Goal: Information Seeking & Learning: Compare options

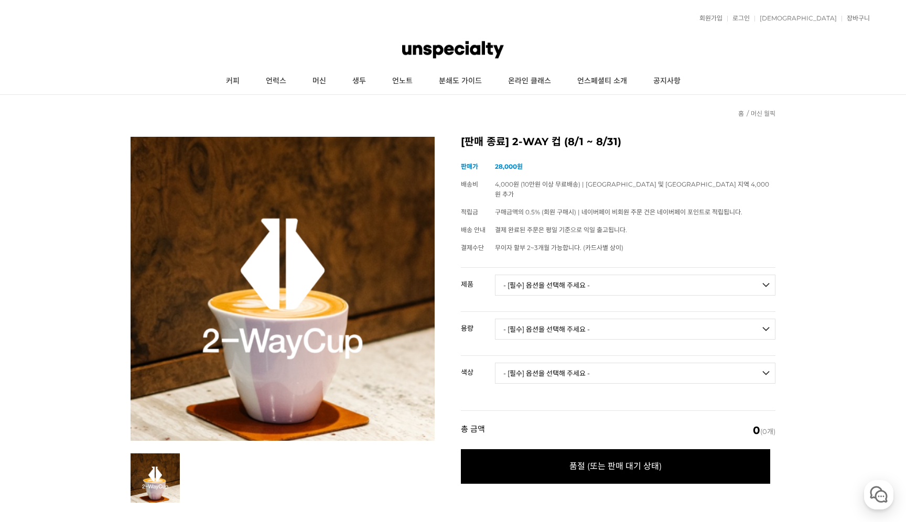
click at [540, 141] on h2 "[판매 종료] 2-WAY 컵 (8/1 ~ 8/31)" at bounding box center [618, 142] width 315 height 10
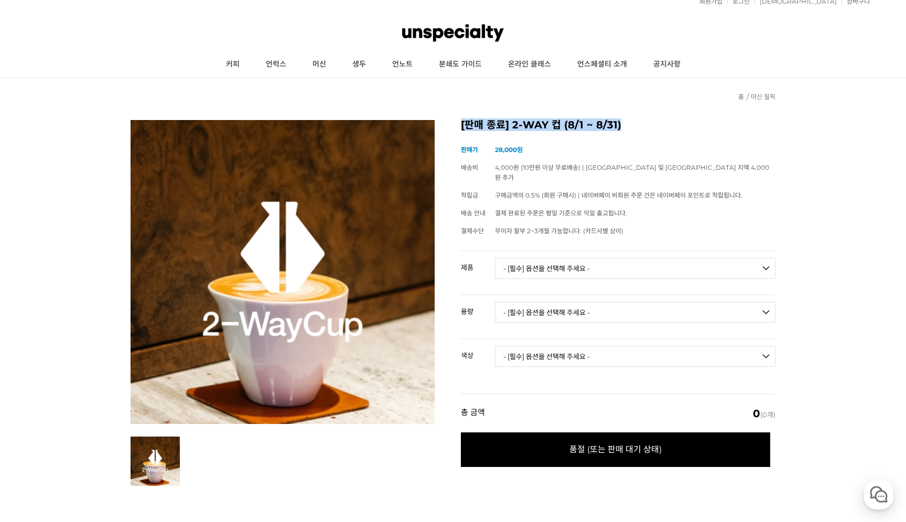
scroll to position [18, 0]
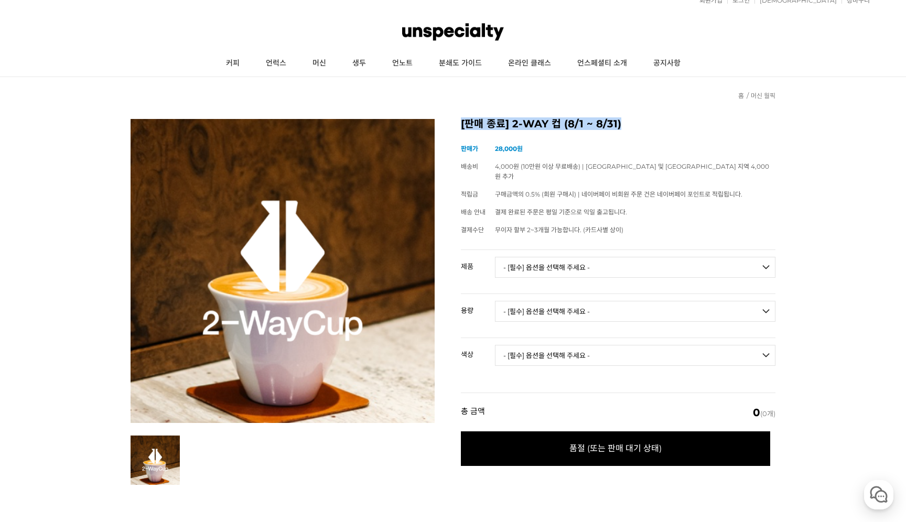
click at [770, 93] on link "머신 월픽" at bounding box center [763, 96] width 25 height 8
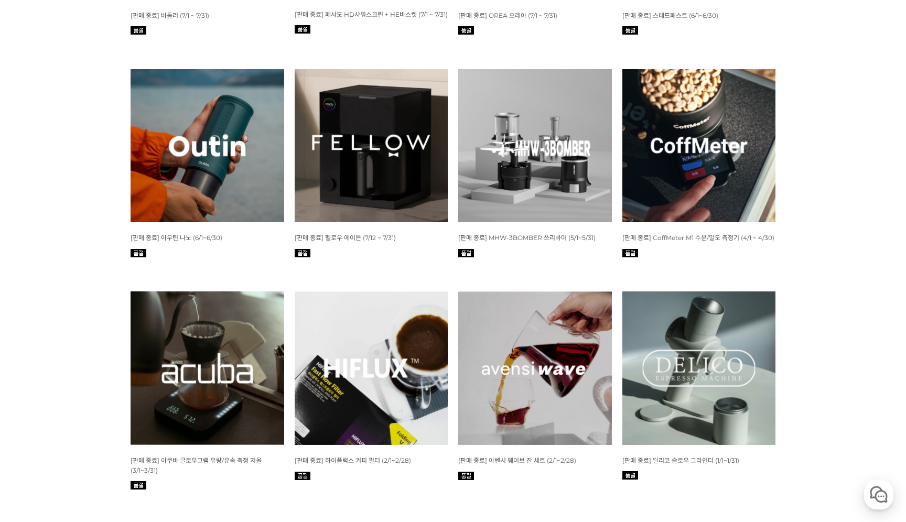
scroll to position [1791, 0]
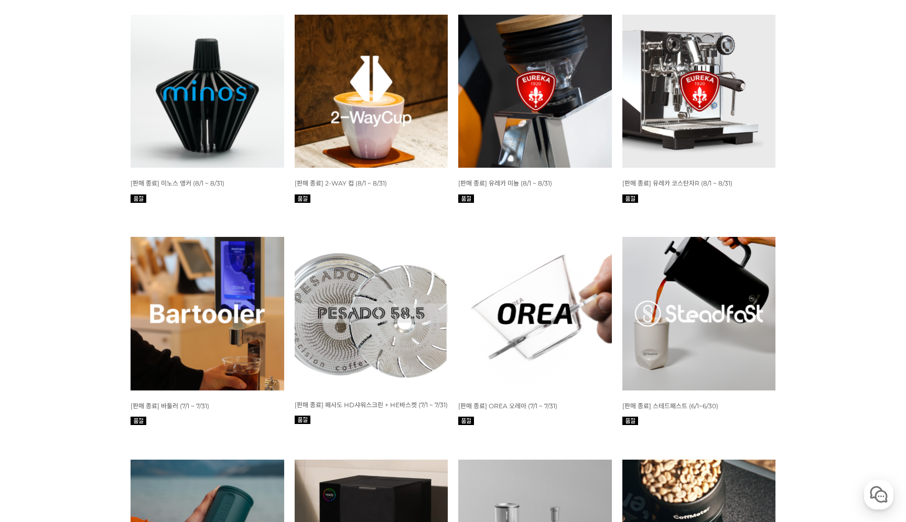
click at [337, 78] on img at bounding box center [372, 92] width 154 height 154
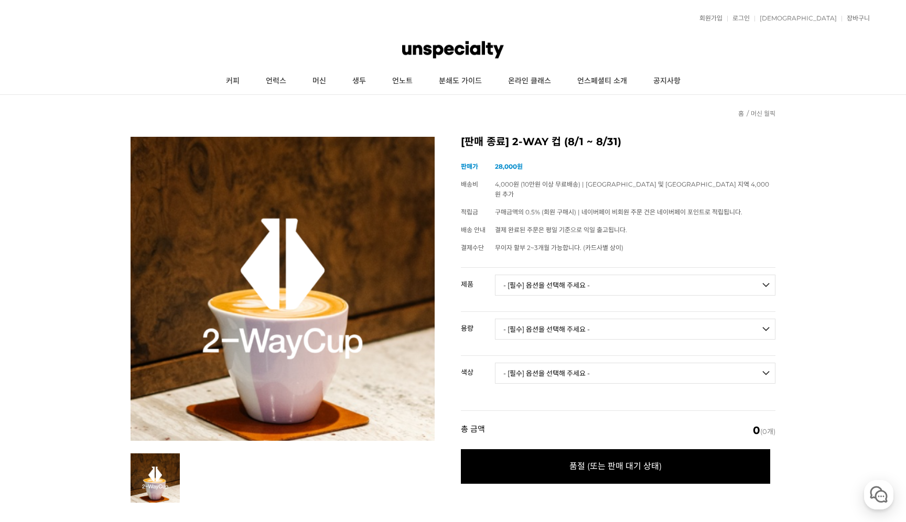
click at [614, 275] on select "- [필수] 옵션을 선택해 주세요 - ------------------- 바리스타 시리즈 리파인 버전" at bounding box center [635, 285] width 281 height 21
select select "바리스타 시리즈"
click at [495, 275] on select "- [필수] 옵션을 선택해 주세요 - ------------------- 바리스타 시리즈 리파인 버전" at bounding box center [635, 285] width 281 height 21
click at [605, 251] on div "[판매 종료] 2-WAY 컵 (8/1 ~ 8/31) (해외배송 가능 상품) 기본 정보 상품명 [판매 종료] 2-WAY 컵 (8/1 ~ 8/31…" at bounding box center [618, 313] width 315 height 353
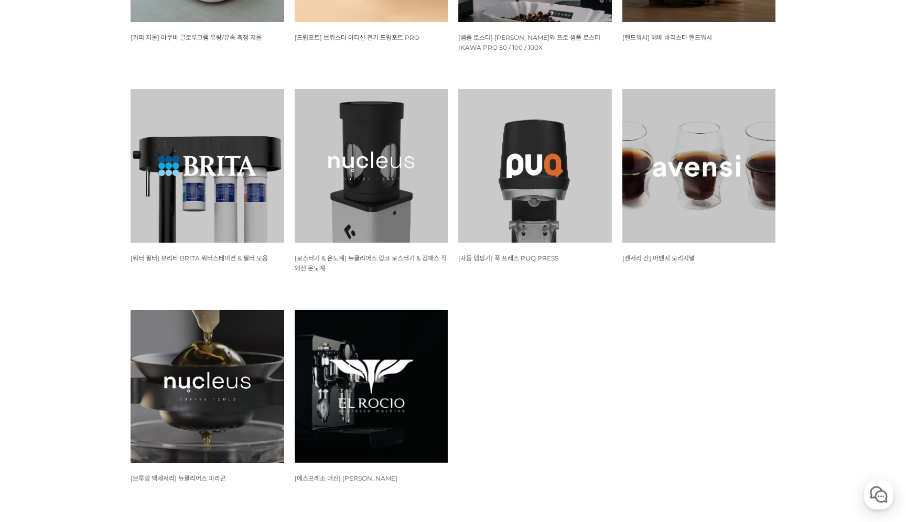
scroll to position [1035, 0]
click at [702, 202] on img at bounding box center [700, 167] width 154 height 154
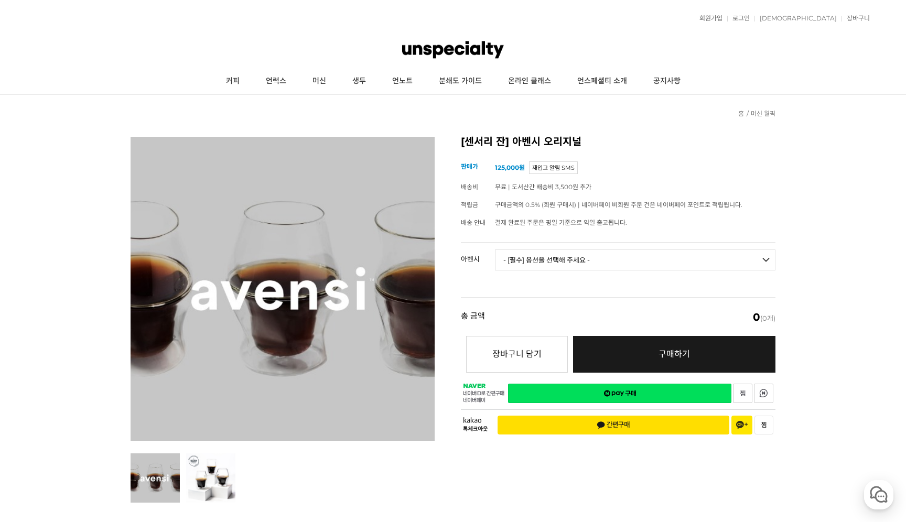
click at [536, 250] on select "- [필수] 옵션을 선택해 주세요 - ------------------- 3종 세트 [품절] 일시 품절 [품절]" at bounding box center [635, 260] width 281 height 21
click at [495, 250] on select "- [필수] 옵션을 선택해 주세요 - ------------------- 3종 세트 [품절] 일시 품절 [품절]" at bounding box center [635, 260] width 281 height 21
click at [536, 258] on select "- [필수] 옵션을 선택해 주세요 - ------------------- 3종 세트 [품절] 일시 품절 [품절]" at bounding box center [635, 260] width 281 height 21
click at [495, 250] on select "- [필수] 옵션을 선택해 주세요 - ------------------- 3종 세트 [품절] 일시 품절 [품절]" at bounding box center [635, 260] width 281 height 21
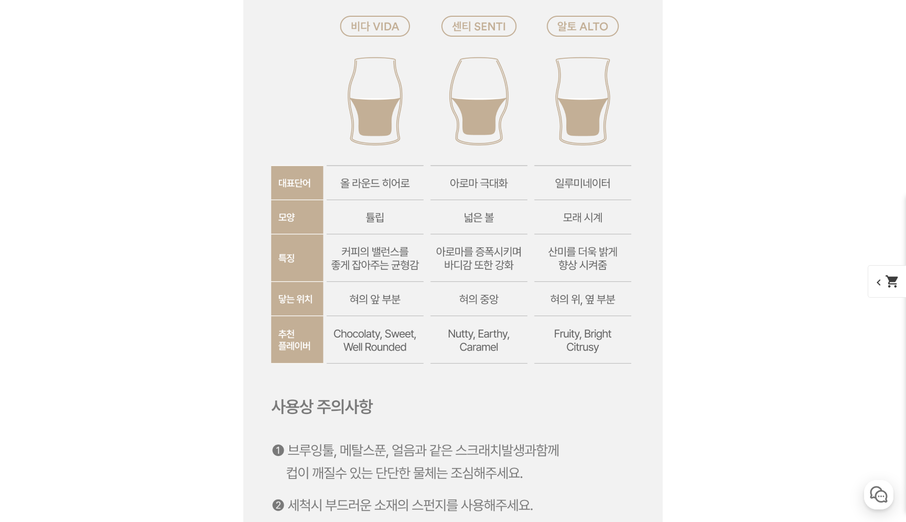
scroll to position [5155, 0]
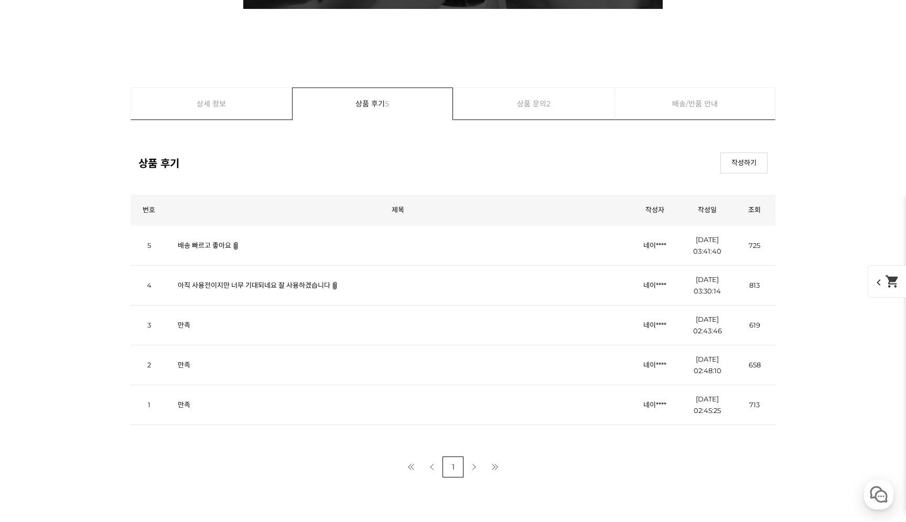
click at [549, 115] on span "2" at bounding box center [549, 103] width 4 height 31
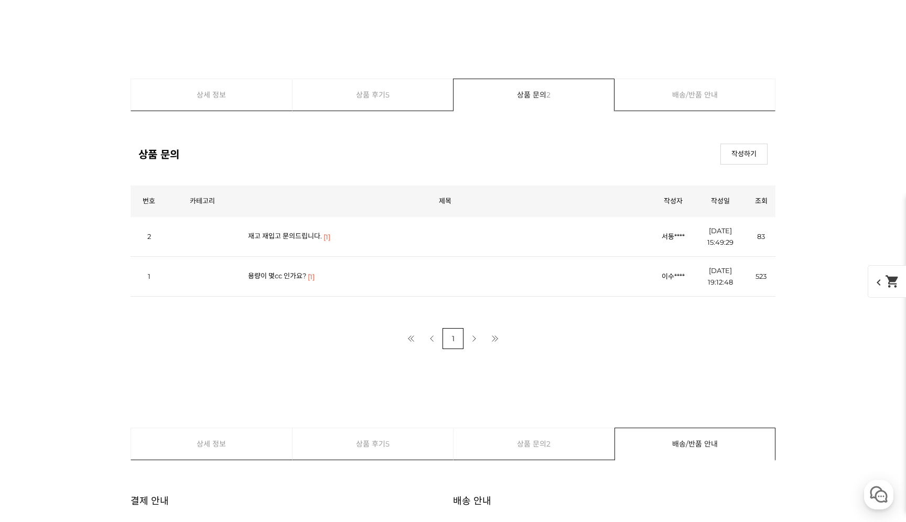
click at [206, 91] on link "상세 정보" at bounding box center [211, 94] width 161 height 31
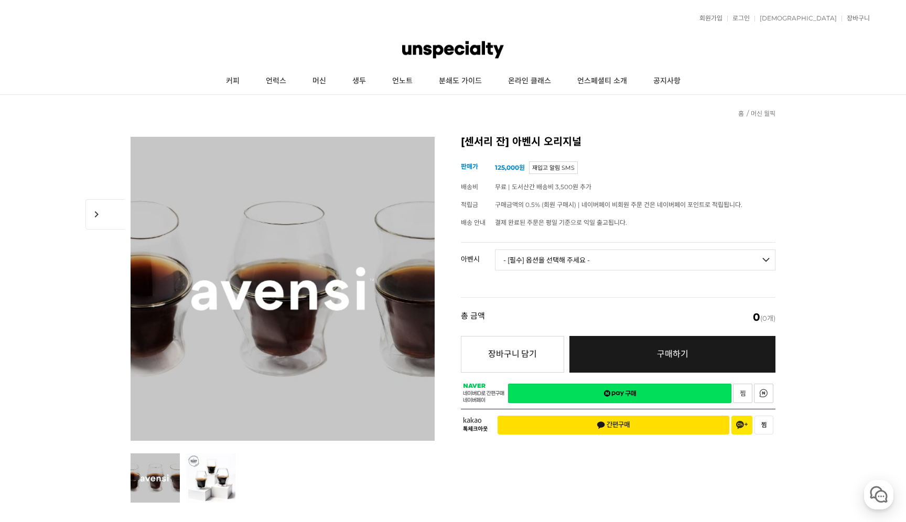
click at [611, 250] on select "- [필수] 옵션을 선택해 주세요 - ------------------- 3종 세트 [품절] 일시 품절 [품절]" at bounding box center [635, 260] width 281 height 21
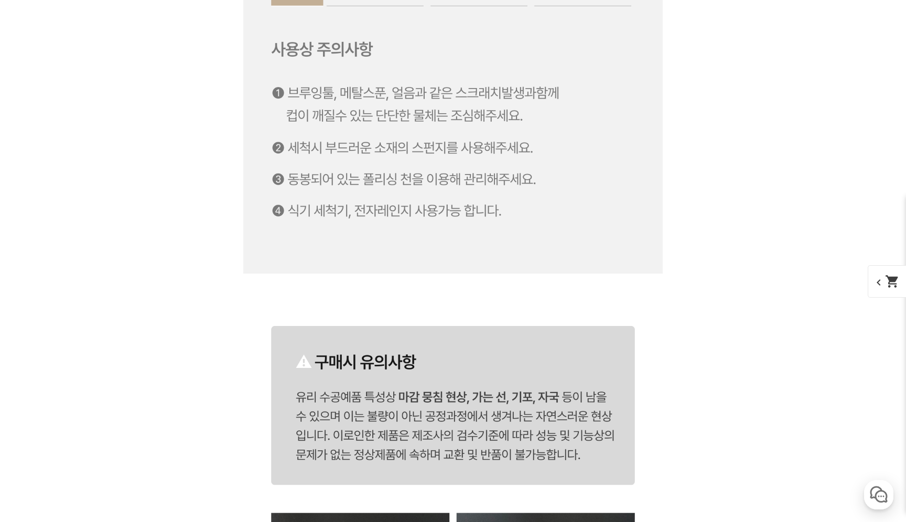
scroll to position [5416, 0]
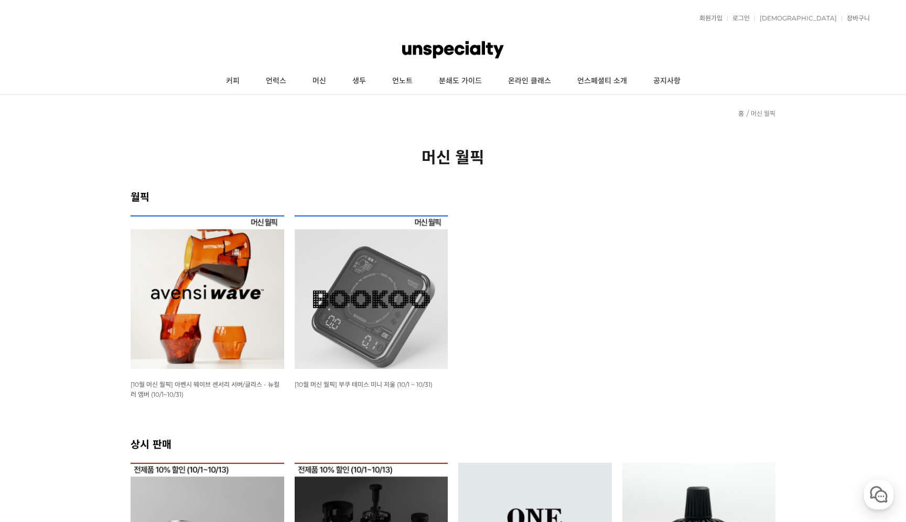
click at [210, 293] on img at bounding box center [208, 293] width 154 height 154
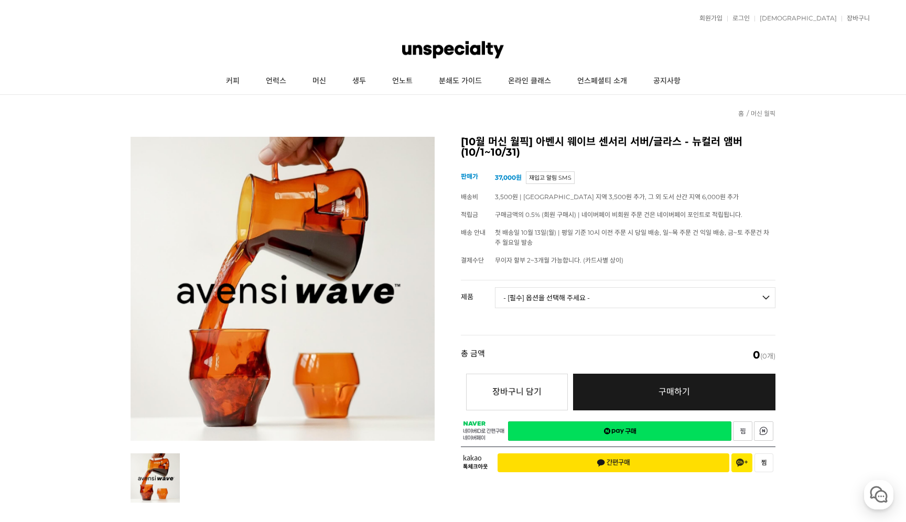
click at [570, 284] on td "- [필수] 옵션을 선택해 주세요 - ------------------- 웨이브 앰버 3종 세트 [품절] 사이클론 센서리 서버 앰버 [품절] …" at bounding box center [635, 303] width 281 height 44
click at [574, 297] on select "- [필수] 옵션을 선택해 주세요 - ------------------- 웨이브 앰버 3종 세트 [품절] 사이클론 센서리 서버 앰버 [품절] …" at bounding box center [635, 297] width 281 height 21
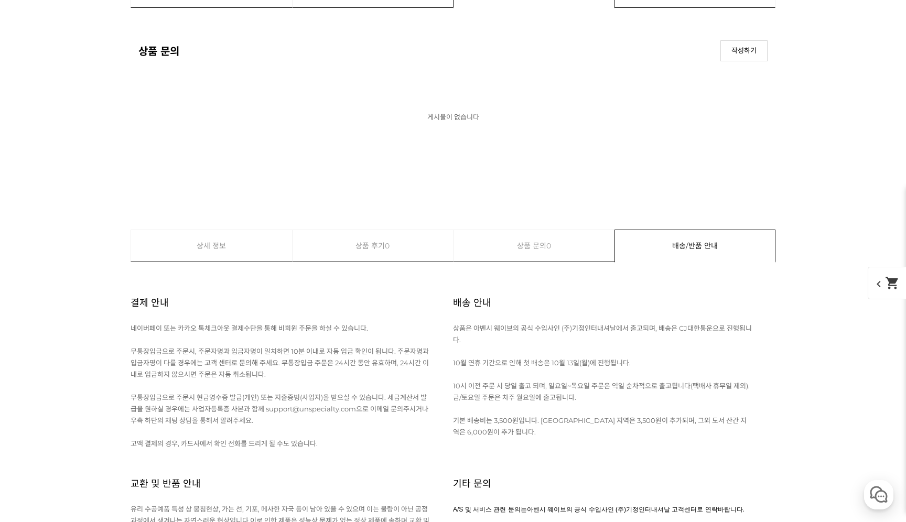
scroll to position [11557, 0]
